Goal: Task Accomplishment & Management: Use online tool/utility

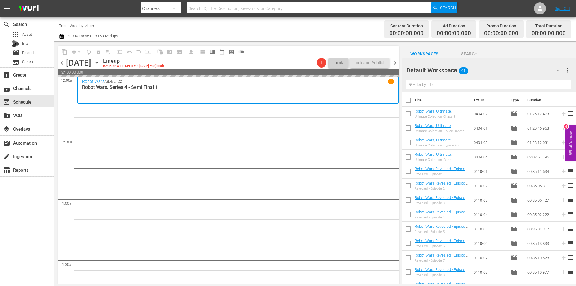
scroll to position [1132, 0]
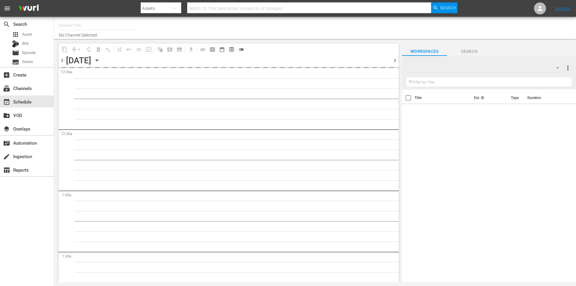
type input "Robot Wars by Mech+ (1413)"
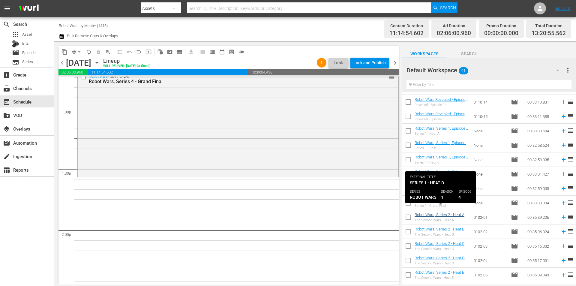
scroll to position [262, 0]
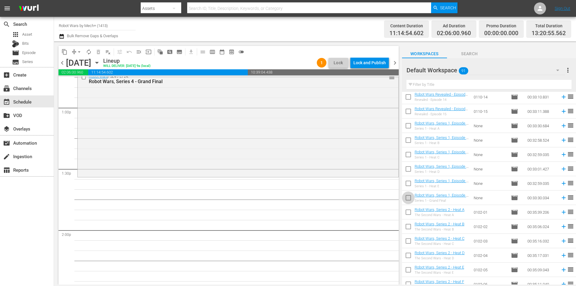
click at [405, 201] on input "checkbox" at bounding box center [408, 199] width 13 height 13
checkbox input "true"
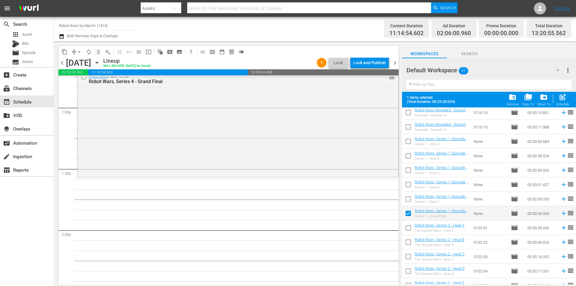
click at [408, 199] on input "checkbox" at bounding box center [408, 200] width 13 height 13
checkbox input "true"
click at [406, 182] on input "checkbox" at bounding box center [408, 185] width 13 height 13
checkbox input "true"
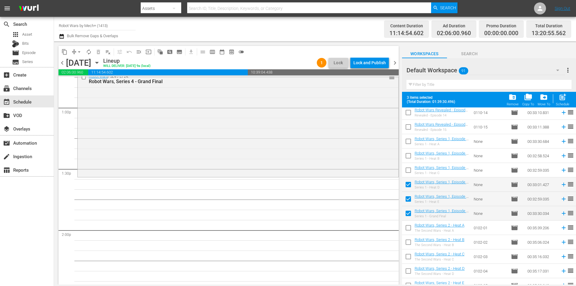
drag, startPoint x: 407, startPoint y: 169, endPoint x: 408, endPoint y: 155, distance: 14.4
click at [407, 169] on input "checkbox" at bounding box center [408, 171] width 13 height 13
checkbox input "true"
click at [408, 153] on input "checkbox" at bounding box center [408, 157] width 13 height 13
checkbox input "true"
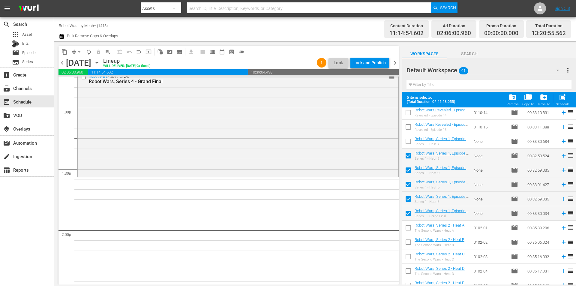
click at [407, 141] on input "checkbox" at bounding box center [408, 142] width 13 height 13
click at [565, 99] on span "post_add" at bounding box center [563, 97] width 8 height 8
checkbox input "false"
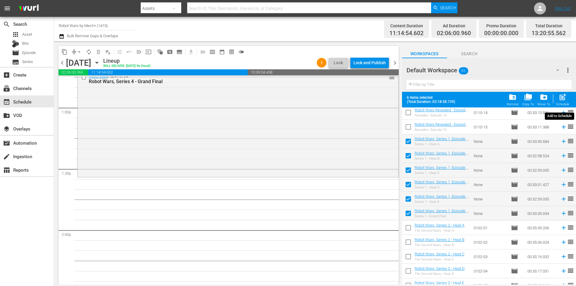
checkbox input "false"
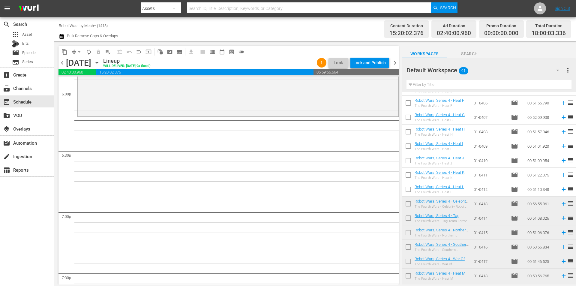
scroll to position [1132, 0]
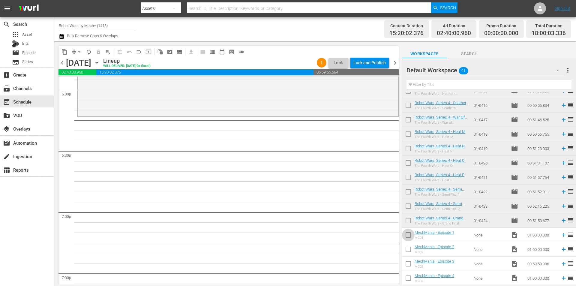
click at [408, 235] on input "checkbox" at bounding box center [408, 236] width 13 height 13
checkbox input "true"
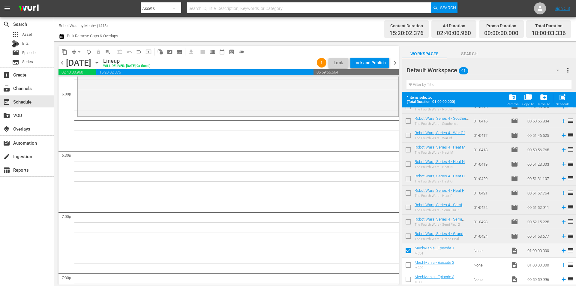
click at [411, 264] on input "checkbox" at bounding box center [408, 266] width 13 height 13
checkbox input "true"
click at [410, 277] on input "checkbox" at bounding box center [408, 280] width 13 height 13
checkbox input "true"
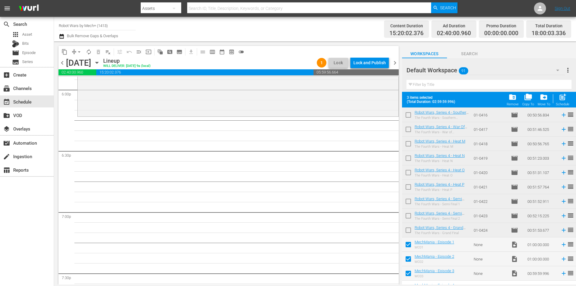
scroll to position [1148, 0]
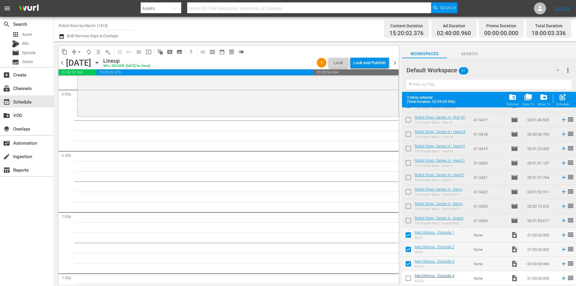
click at [407, 281] on input "checkbox" at bounding box center [408, 279] width 13 height 13
checkbox input "true"
click at [561, 99] on span "post_add" at bounding box center [563, 97] width 8 height 8
checkbox input "false"
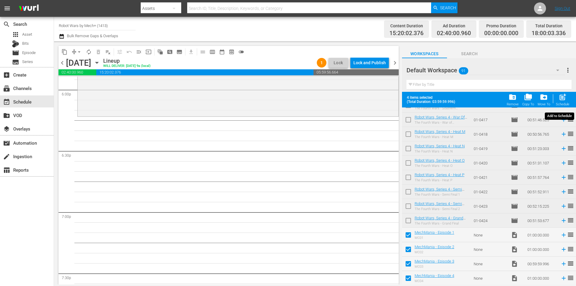
checkbox input "false"
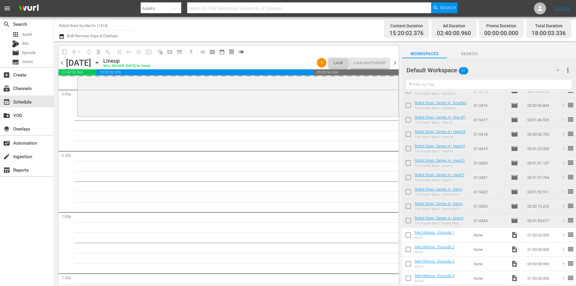
scroll to position [1132, 0]
